Goal: Task Accomplishment & Management: Use online tool/utility

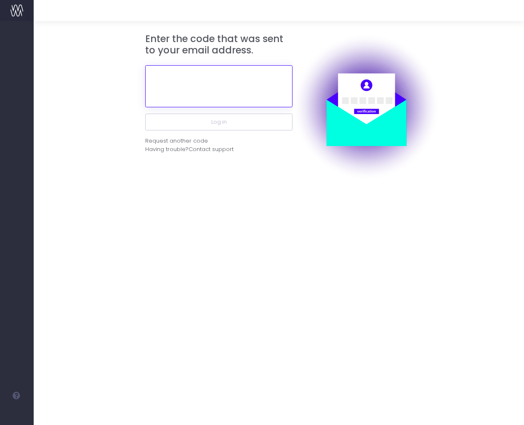
click at [226, 90] on input "text" at bounding box center [218, 86] width 147 height 42
paste input "481436"
type input "481436"
click at [145, 114] on button "Log in" at bounding box center [218, 122] width 147 height 17
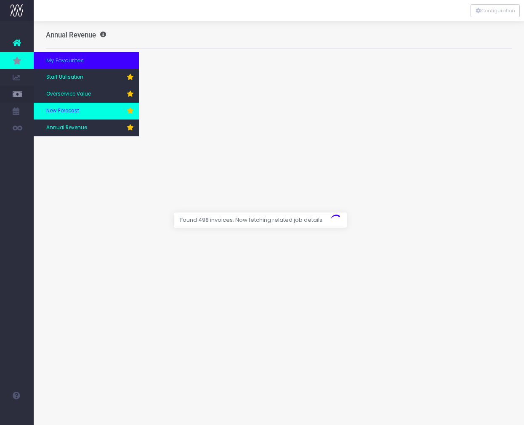
click at [75, 117] on link "New Forecast" at bounding box center [86, 111] width 105 height 17
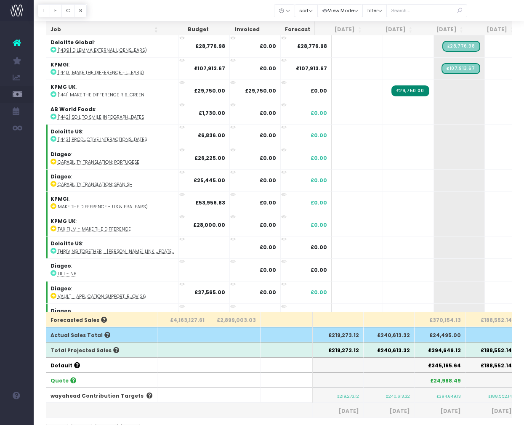
scroll to position [73, 0]
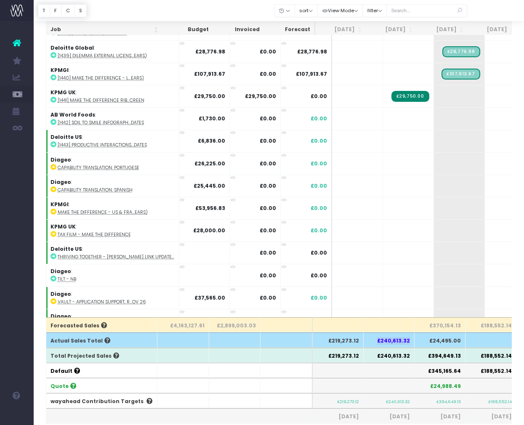
drag, startPoint x: 383, startPoint y: 339, endPoint x: 414, endPoint y: 339, distance: 30.7
click at [414, 339] on th "£240,613.32" at bounding box center [388, 339] width 51 height 15
click at [410, 339] on th "£240,613.32" at bounding box center [388, 339] width 51 height 15
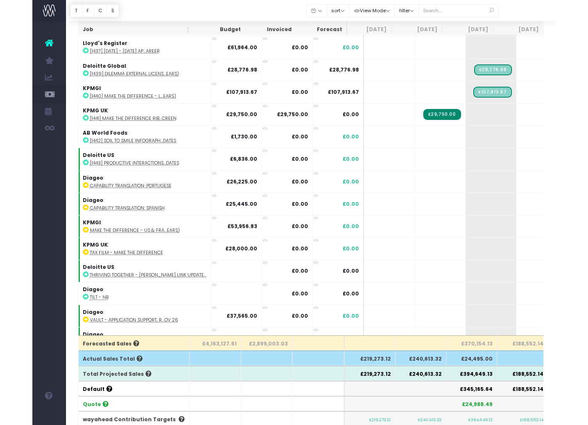
scroll to position [54, 0]
